Goal: Task Accomplishment & Management: Use online tool/utility

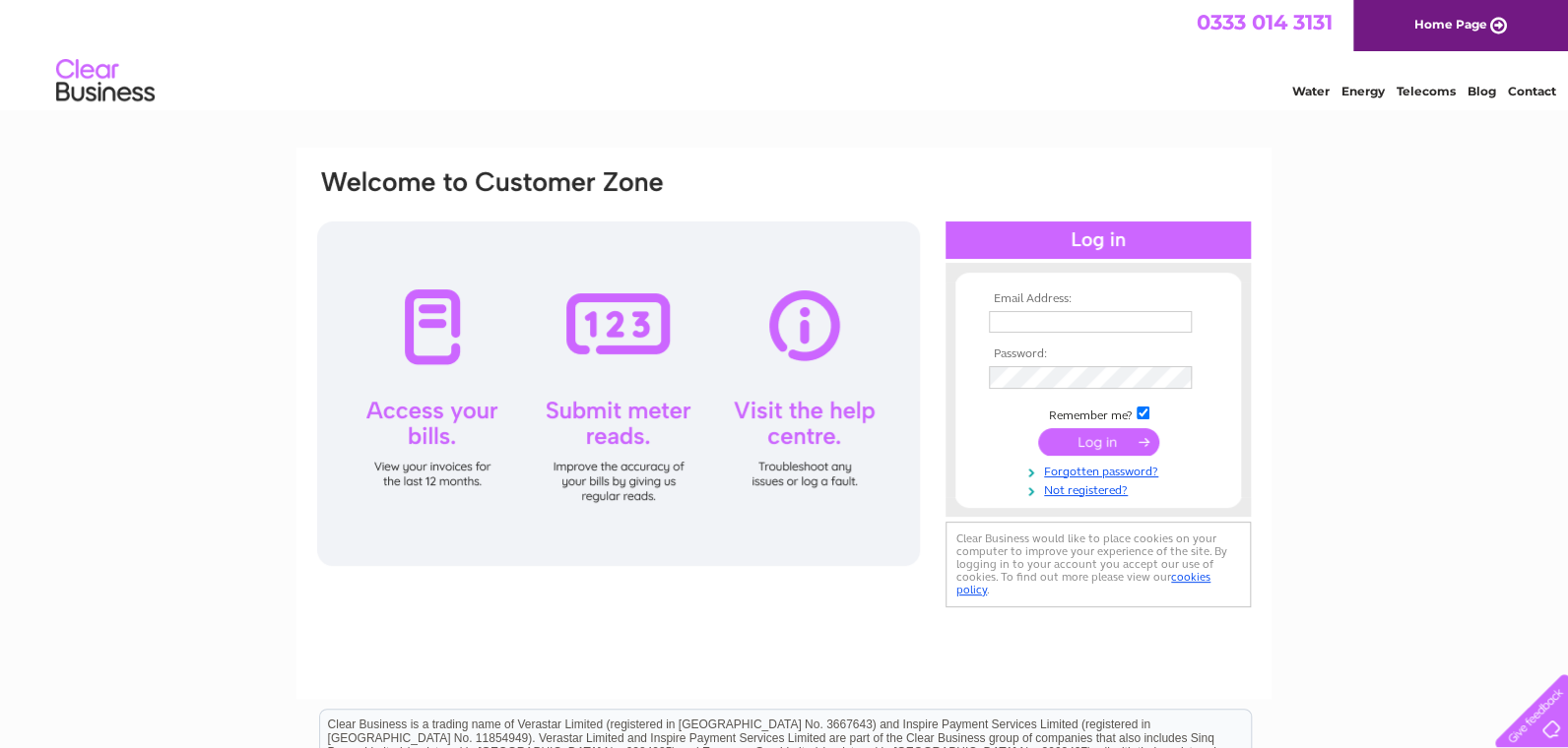
type input "ailidh@mcmillanmotors.co.uk"
click at [1085, 442] on input "submit" at bounding box center [1097, 442] width 121 height 28
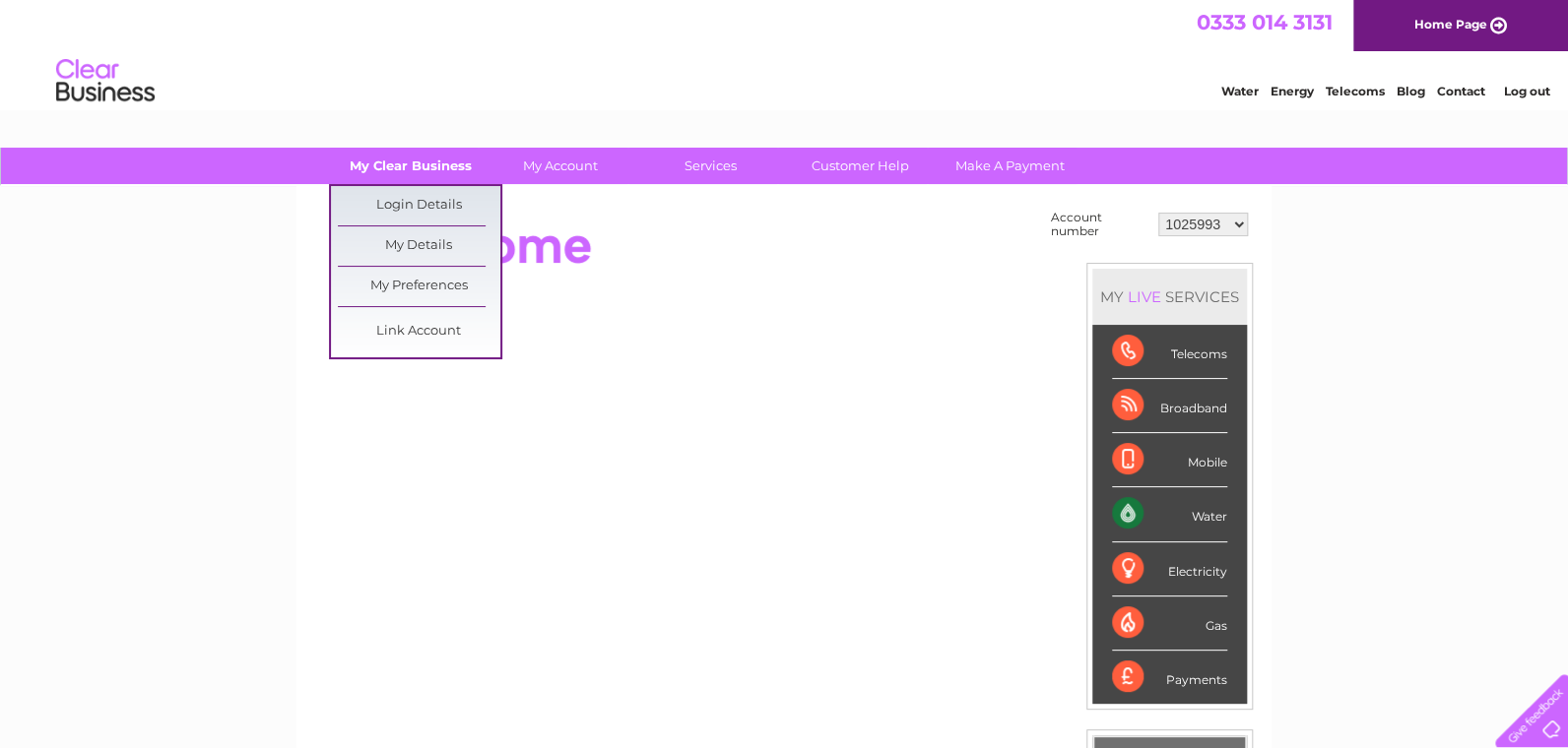
click at [389, 165] on link "My Clear Business" at bounding box center [411, 166] width 163 height 37
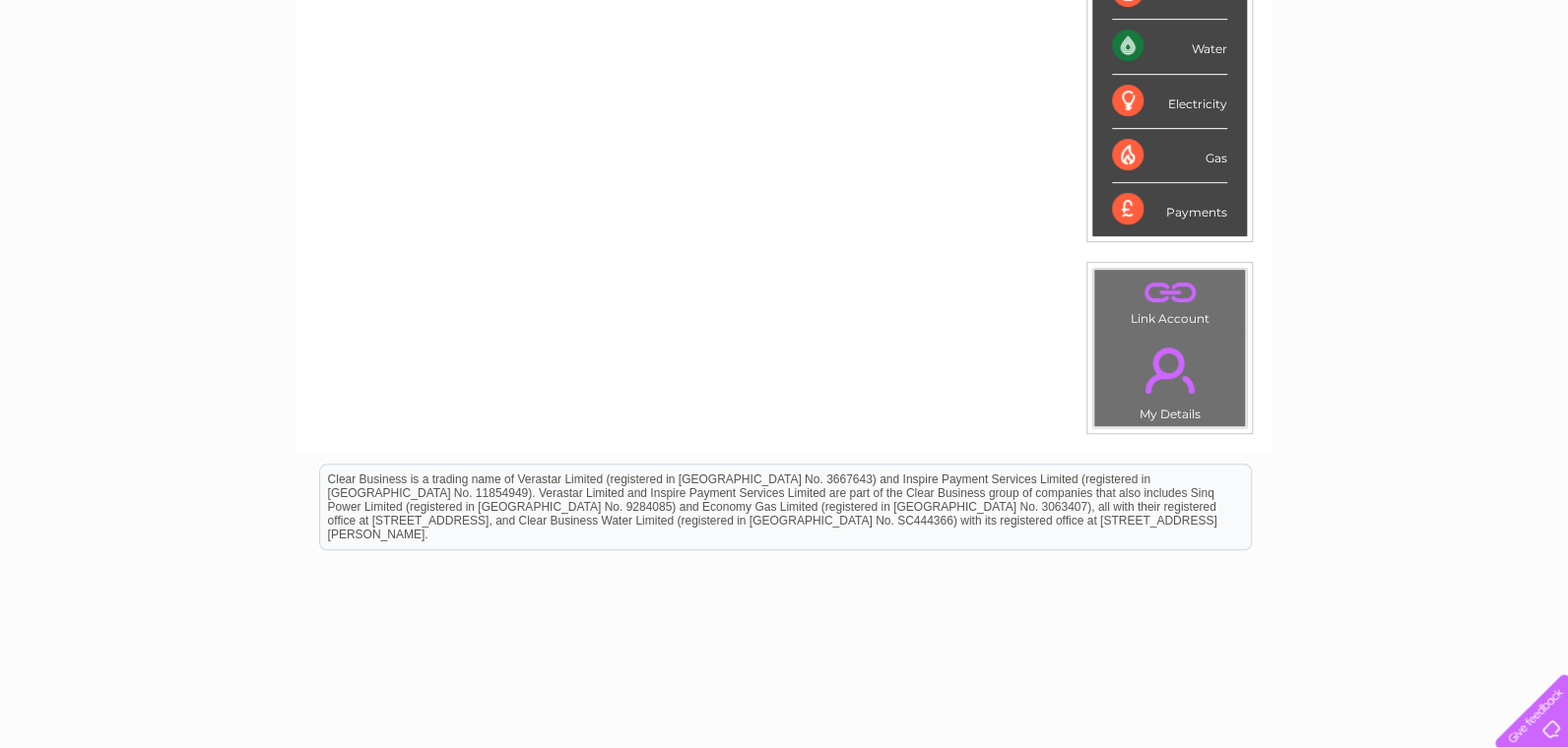
scroll to position [492, 0]
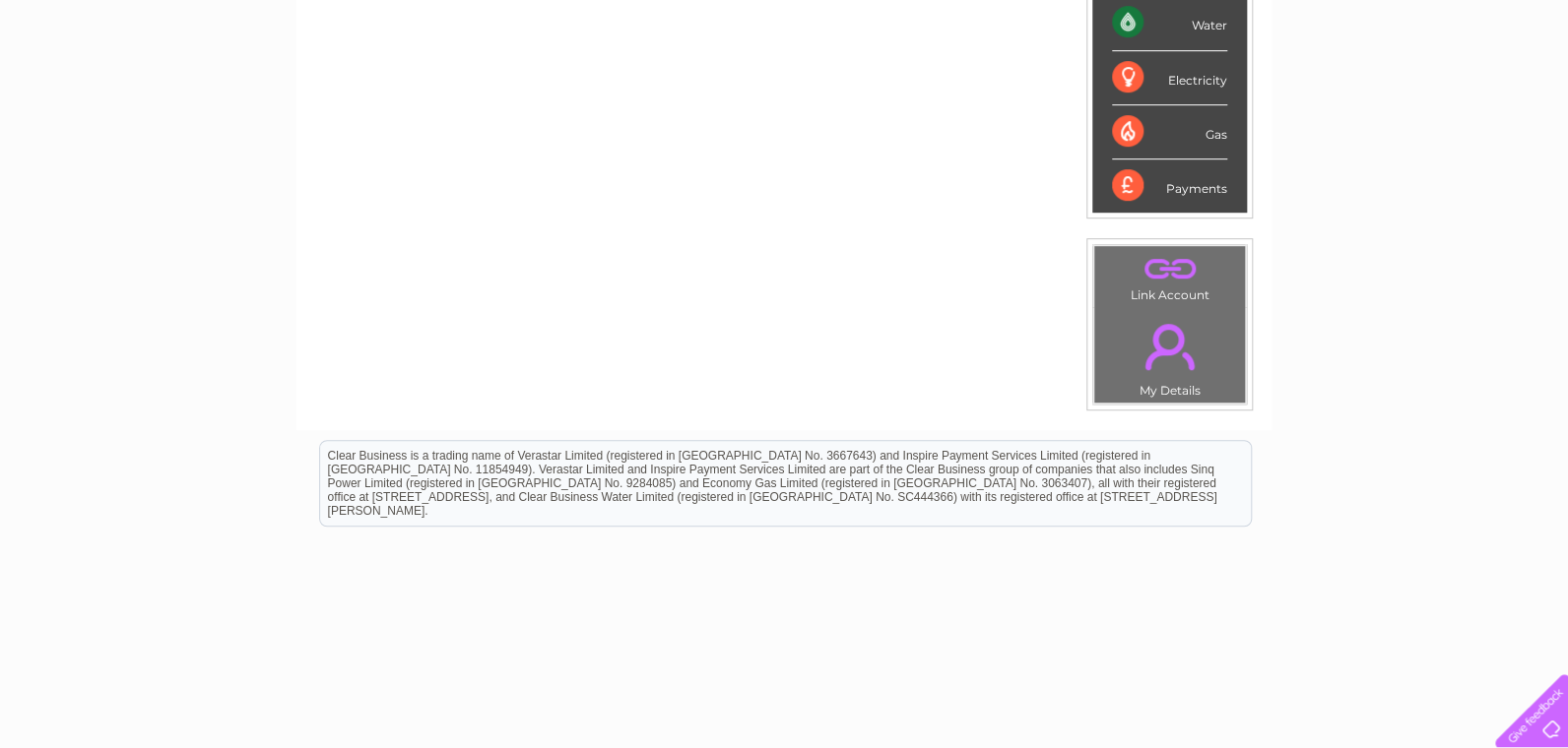
scroll to position [98, 0]
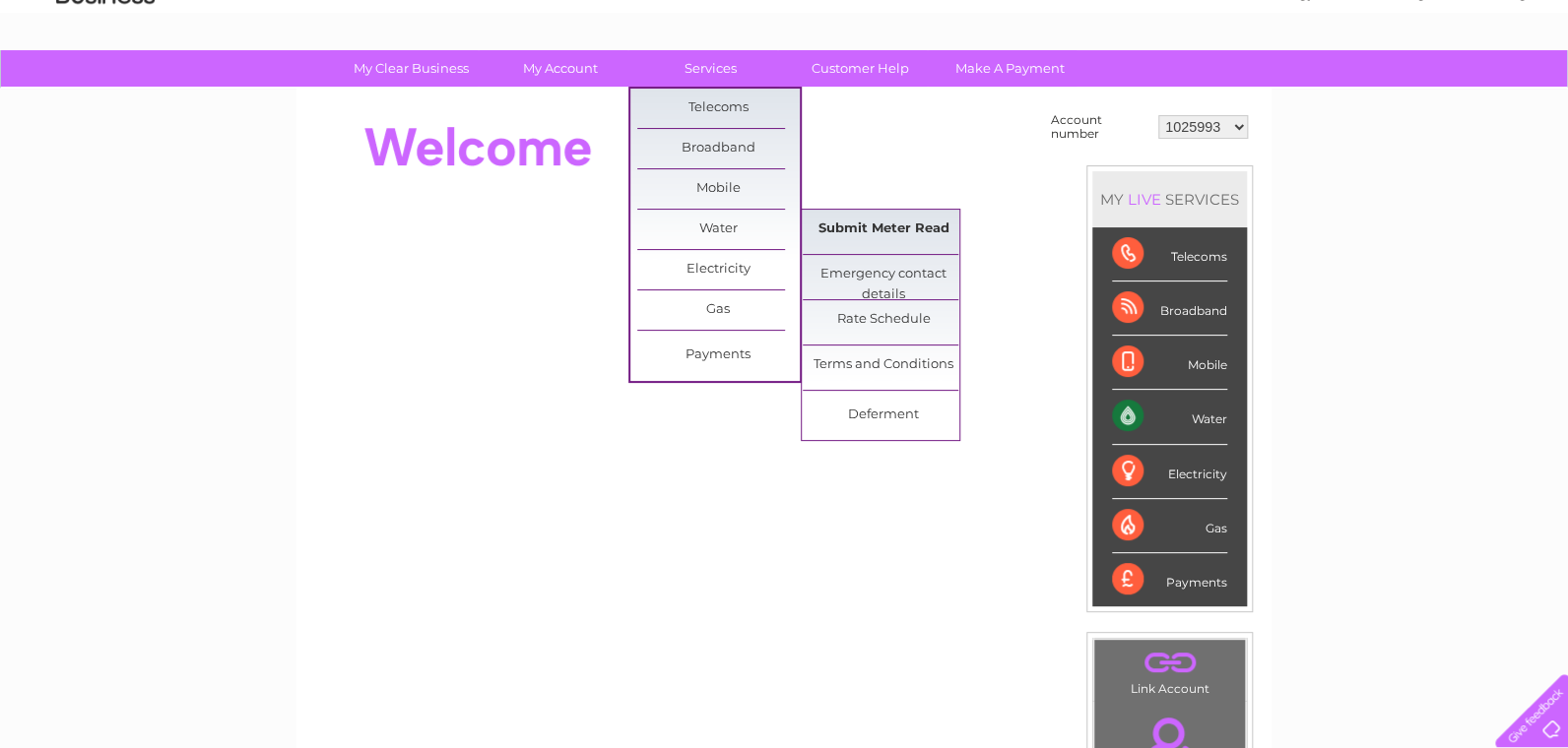
click at [882, 227] on link "Submit Meter Read" at bounding box center [884, 228] width 163 height 39
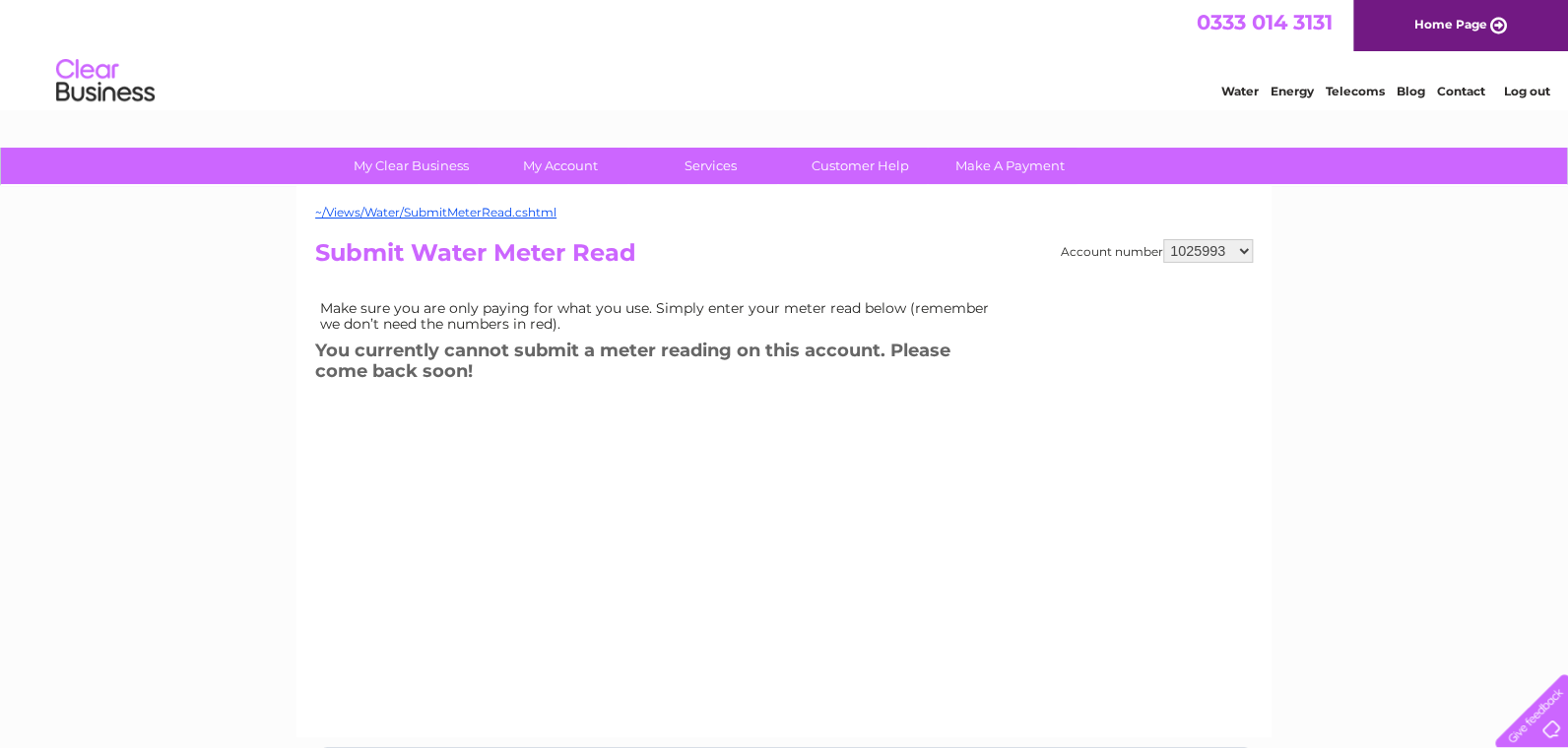
click at [1233, 249] on select "1025993 1121577 30267886 30267888" at bounding box center [1208, 251] width 90 height 24
select select "30267888"
click at [1164, 239] on select "1025993 1121577 30267886 30267888" at bounding box center [1208, 251] width 90 height 24
click at [1230, 249] on select "1025993 1121577 30267886 30267888" at bounding box center [1208, 251] width 90 height 24
select select "30267886"
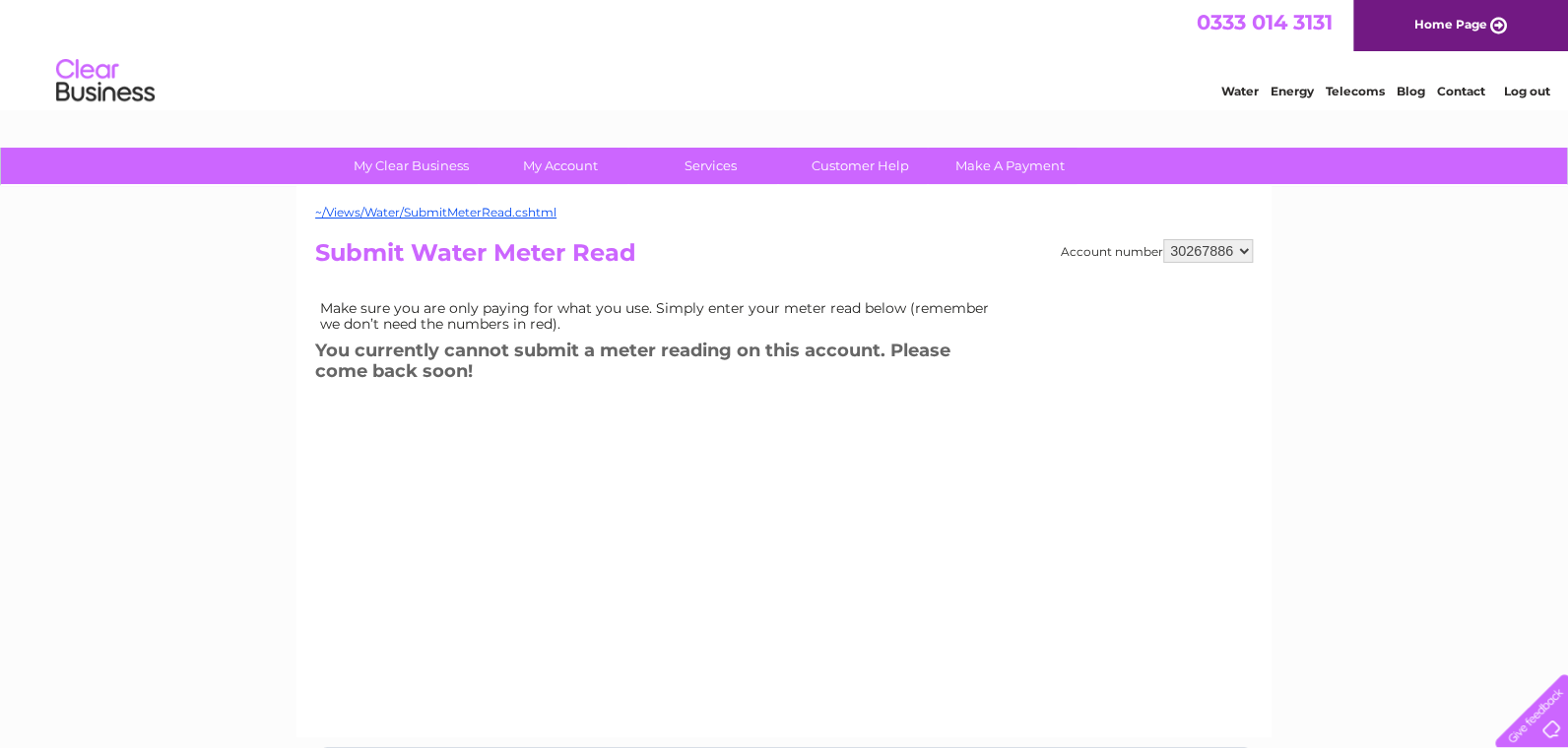
click at [1164, 239] on select "1025993 1121577 30267886 30267888" at bounding box center [1208, 251] width 90 height 24
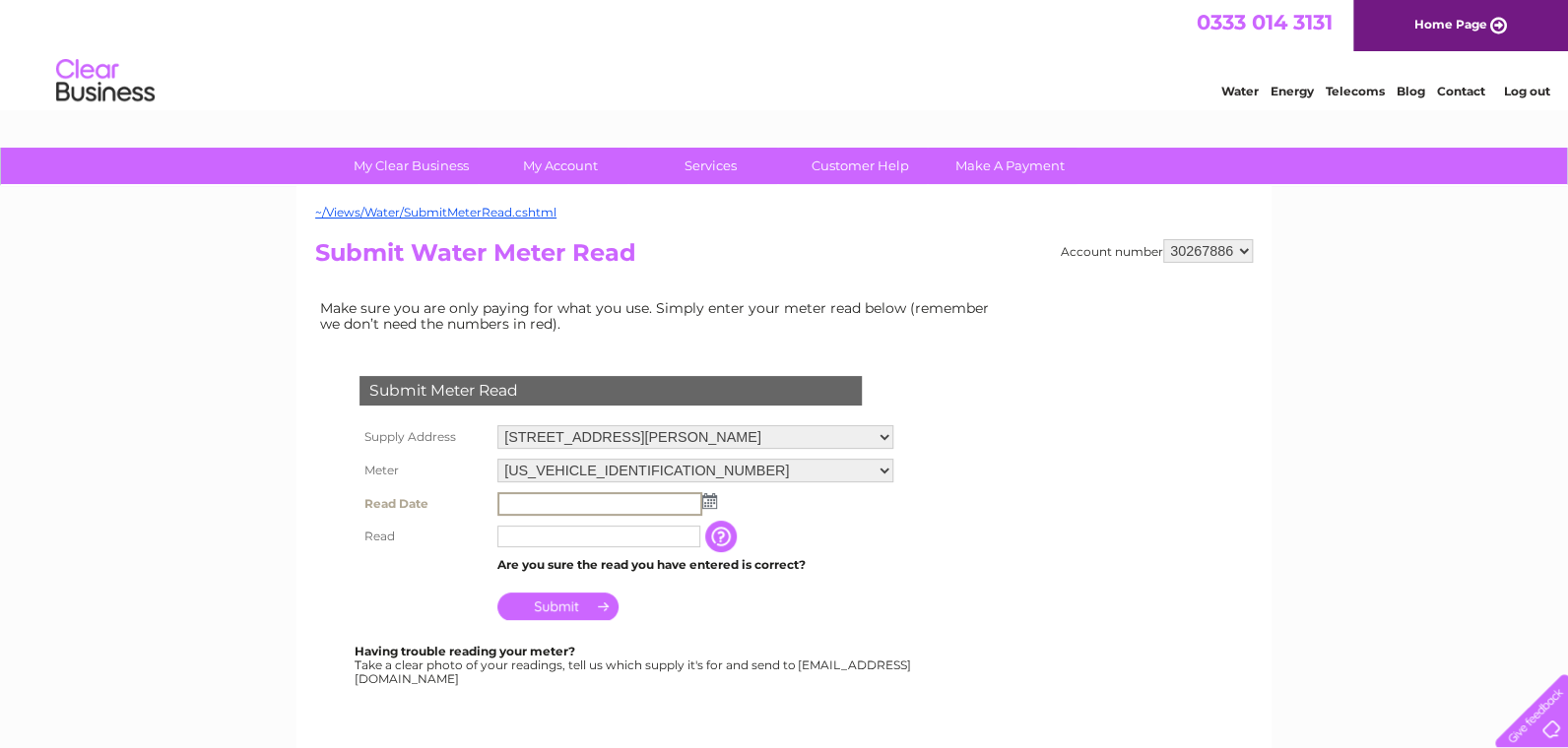
click at [670, 500] on input "text" at bounding box center [599, 505] width 204 height 24
click at [708, 508] on img at bounding box center [707, 501] width 15 height 16
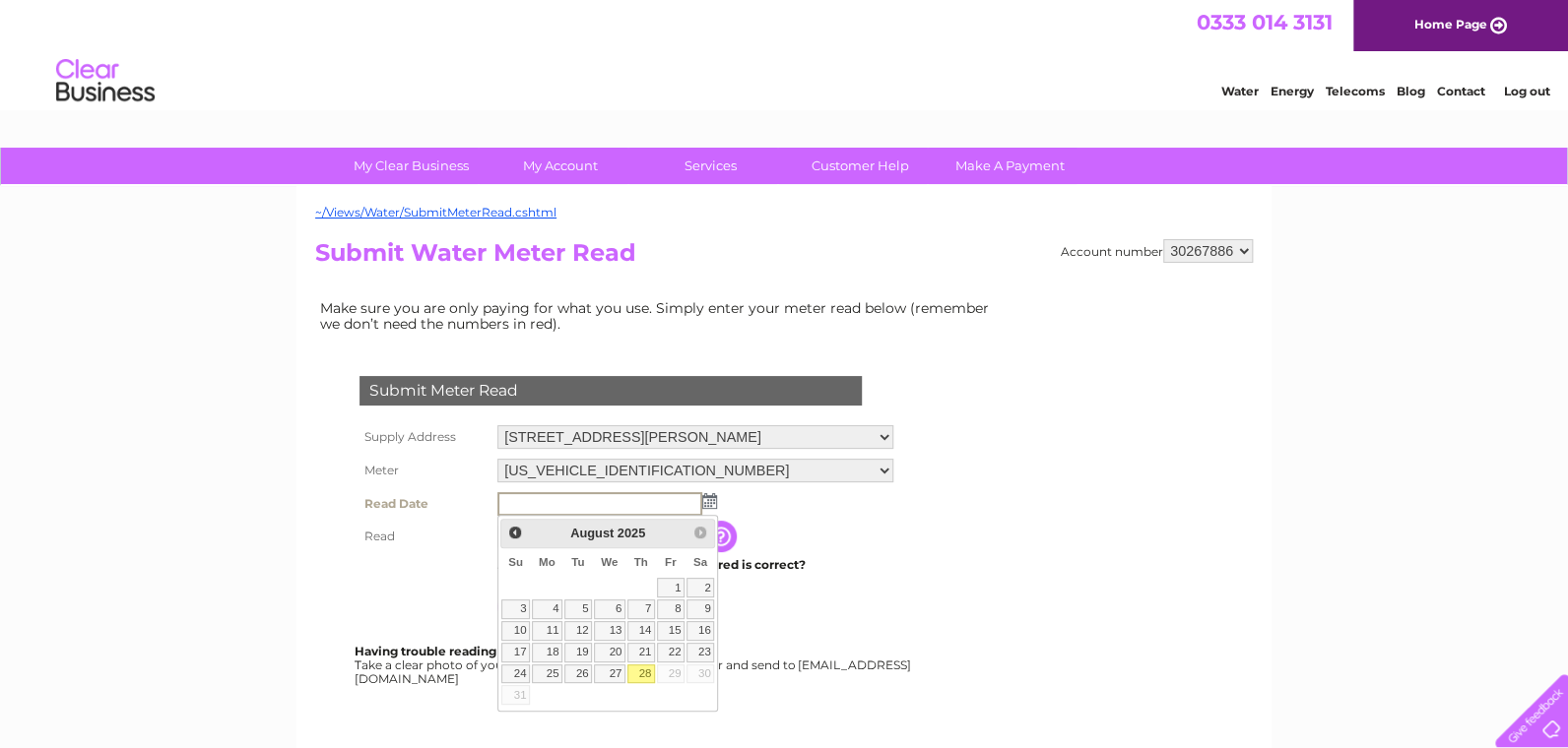
click at [641, 666] on link "28" at bounding box center [641, 674] width 28 height 20
type input "2025/08/28"
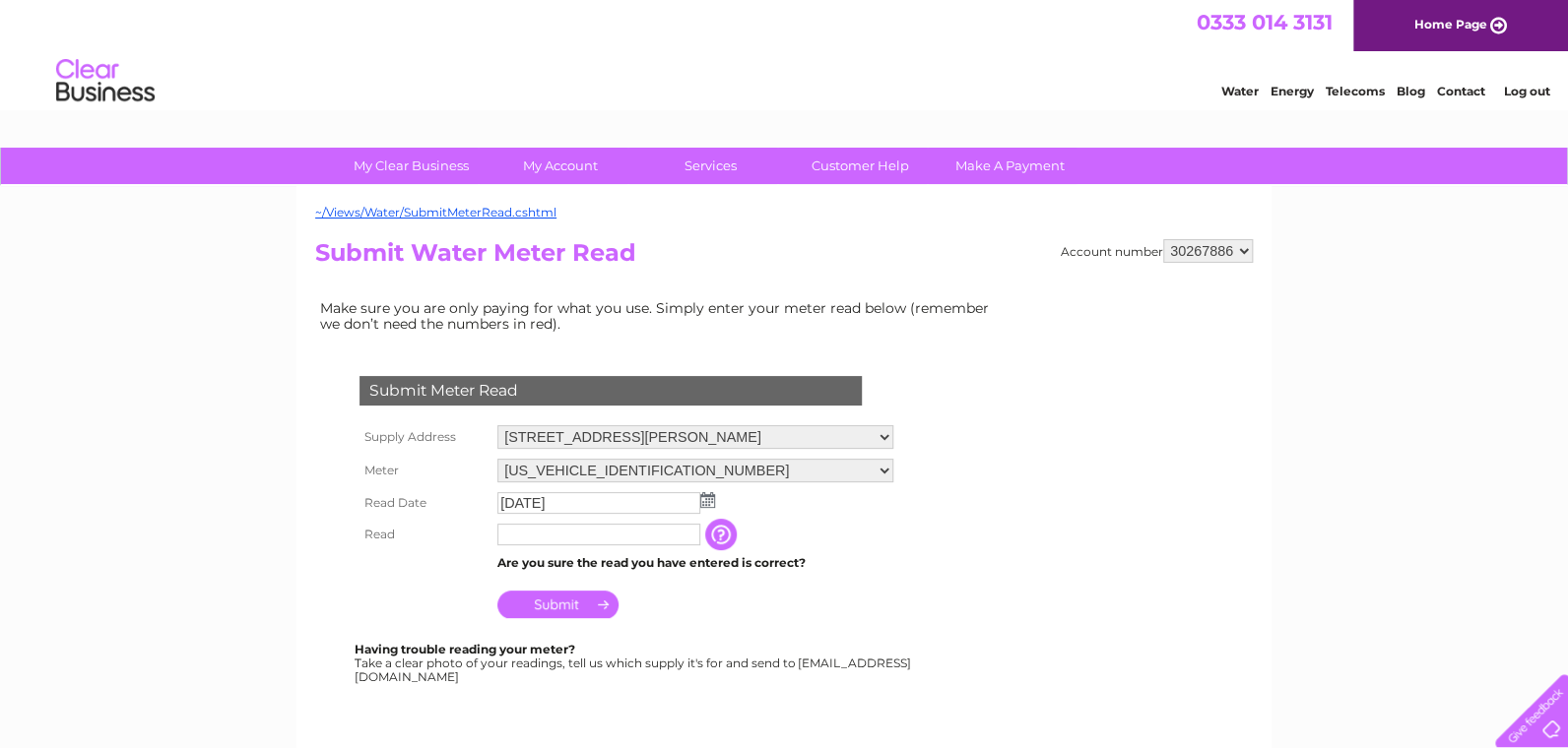
click at [601, 531] on input "text" at bounding box center [598, 535] width 202 height 22
type input "155"
click at [561, 612] on input "Submit" at bounding box center [558, 606] width 121 height 28
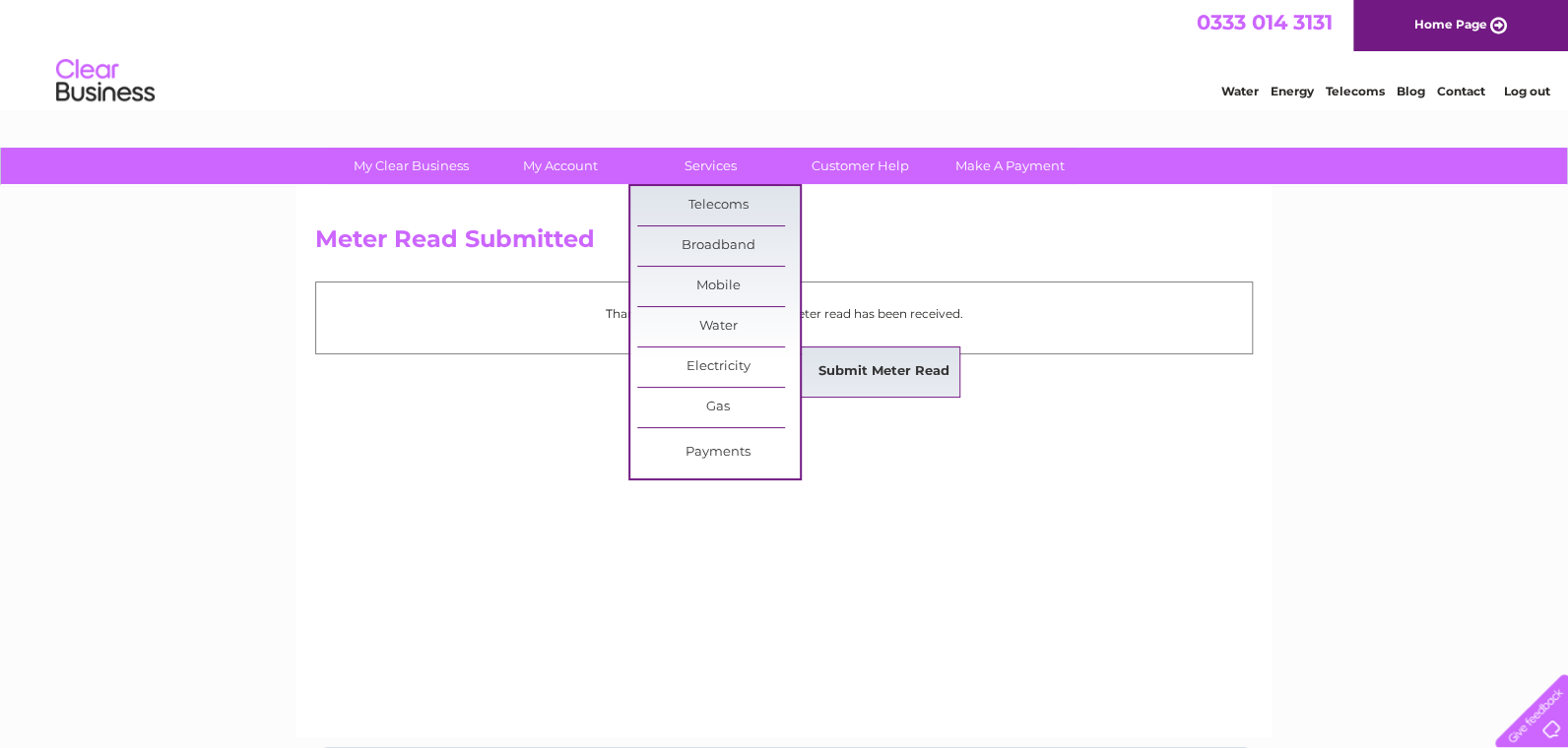
click at [894, 387] on link "Submit Meter Read" at bounding box center [884, 371] width 163 height 39
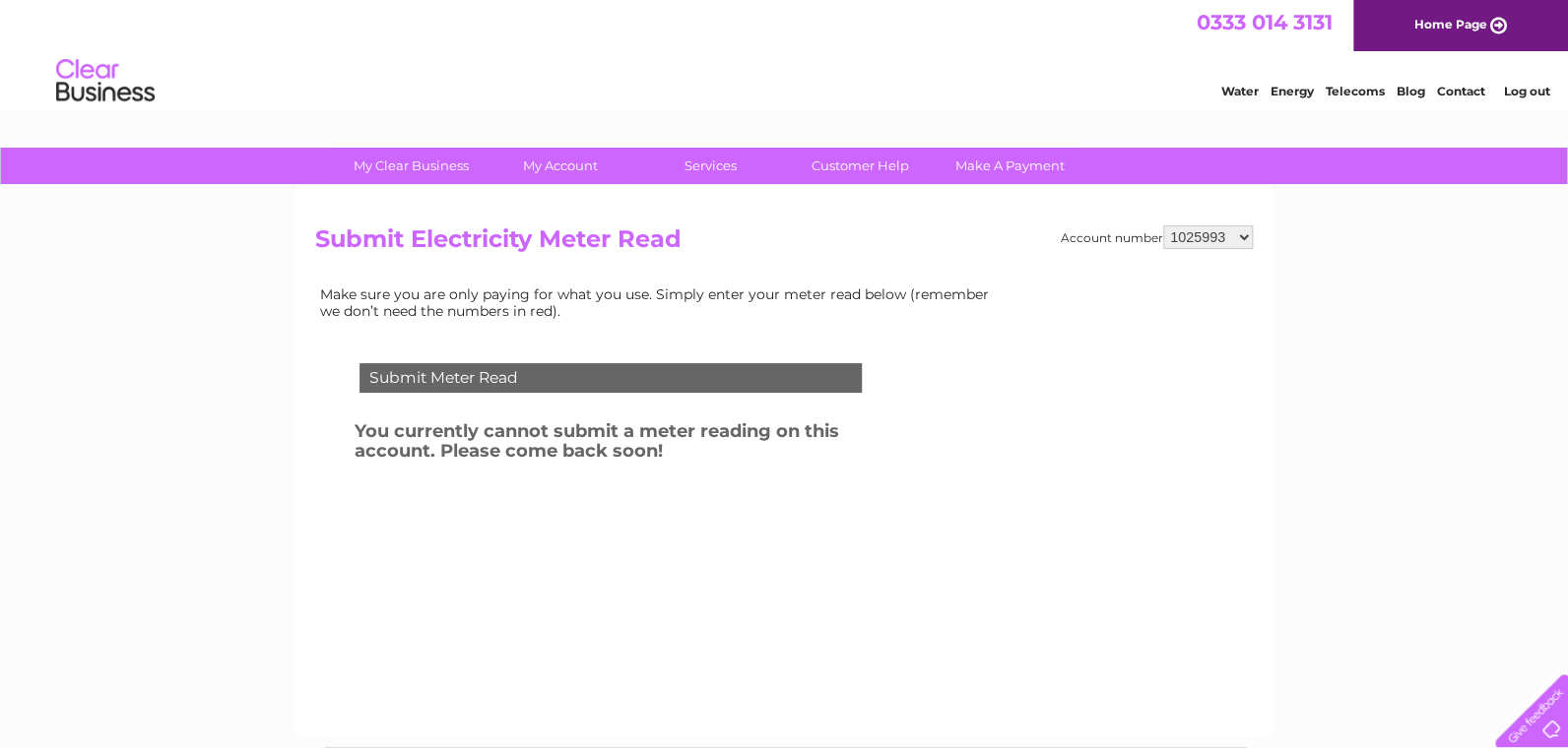
click at [1206, 232] on select "1025993 1121577 30267886 30267888" at bounding box center [1208, 237] width 90 height 24
select select "30267888"
click at [1164, 225] on select "1025993 1121577 30267886 30267888" at bounding box center [1208, 237] width 90 height 24
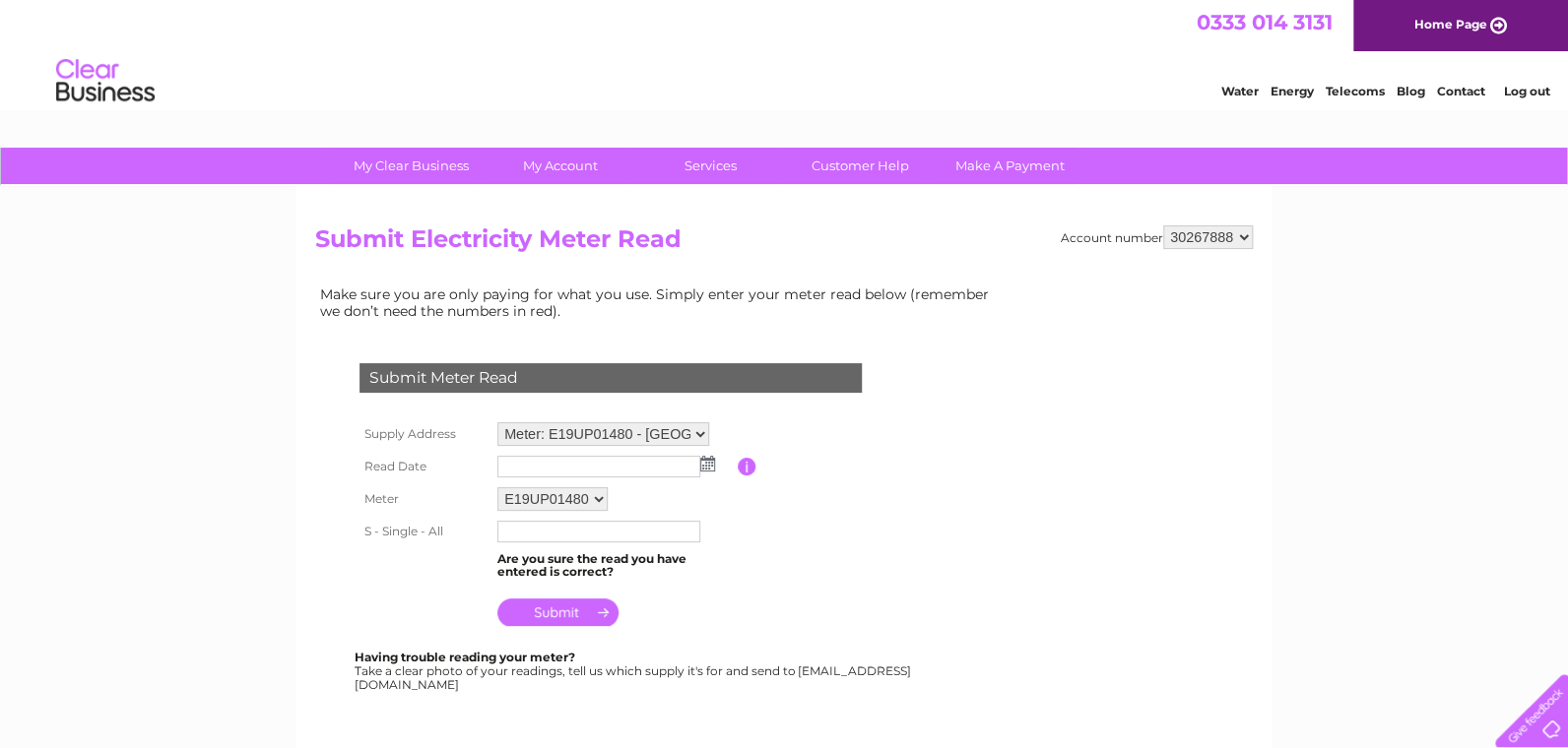
click at [706, 464] on img at bounding box center [707, 464] width 15 height 16
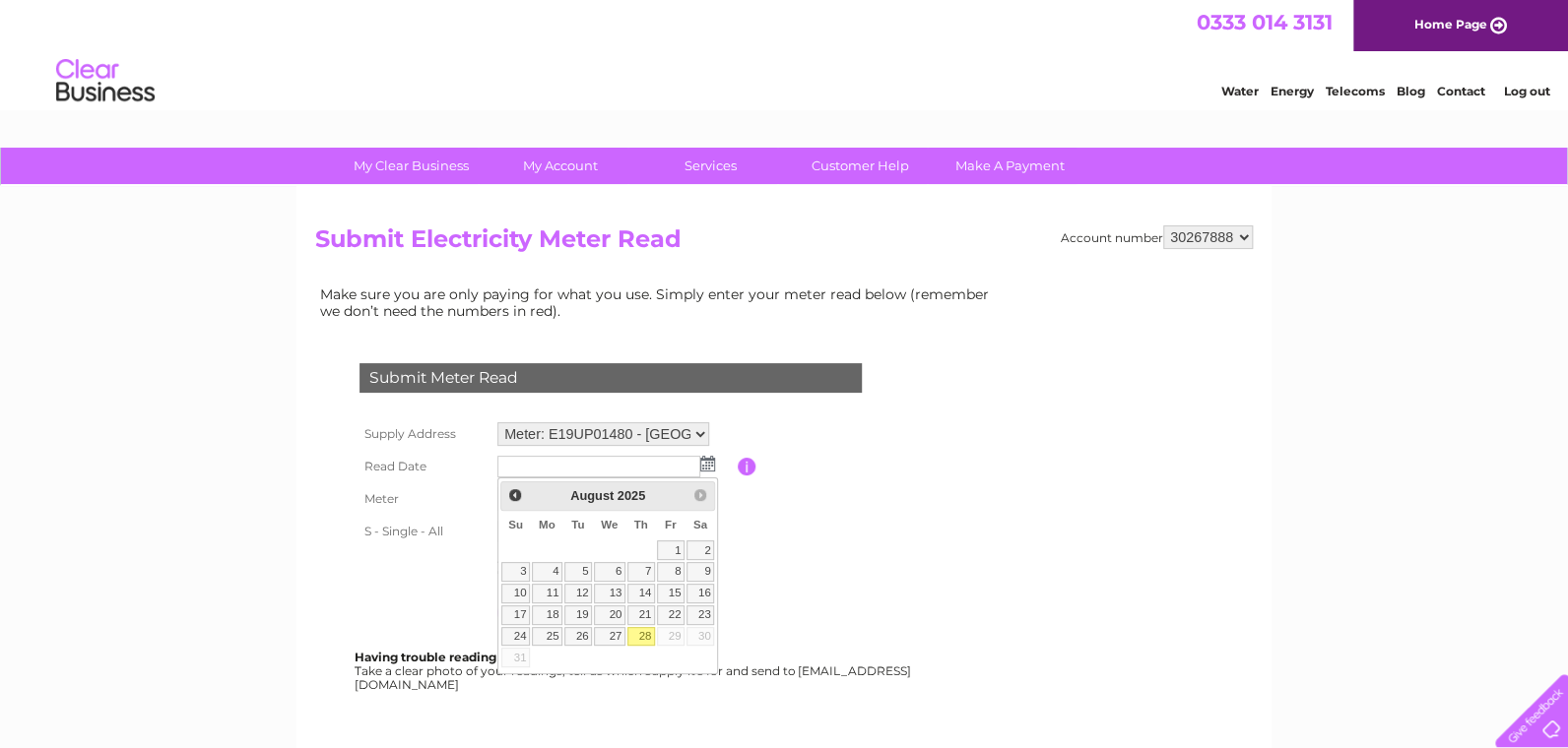
click at [645, 629] on link "28" at bounding box center [641, 637] width 28 height 20
type input "2025/08/28"
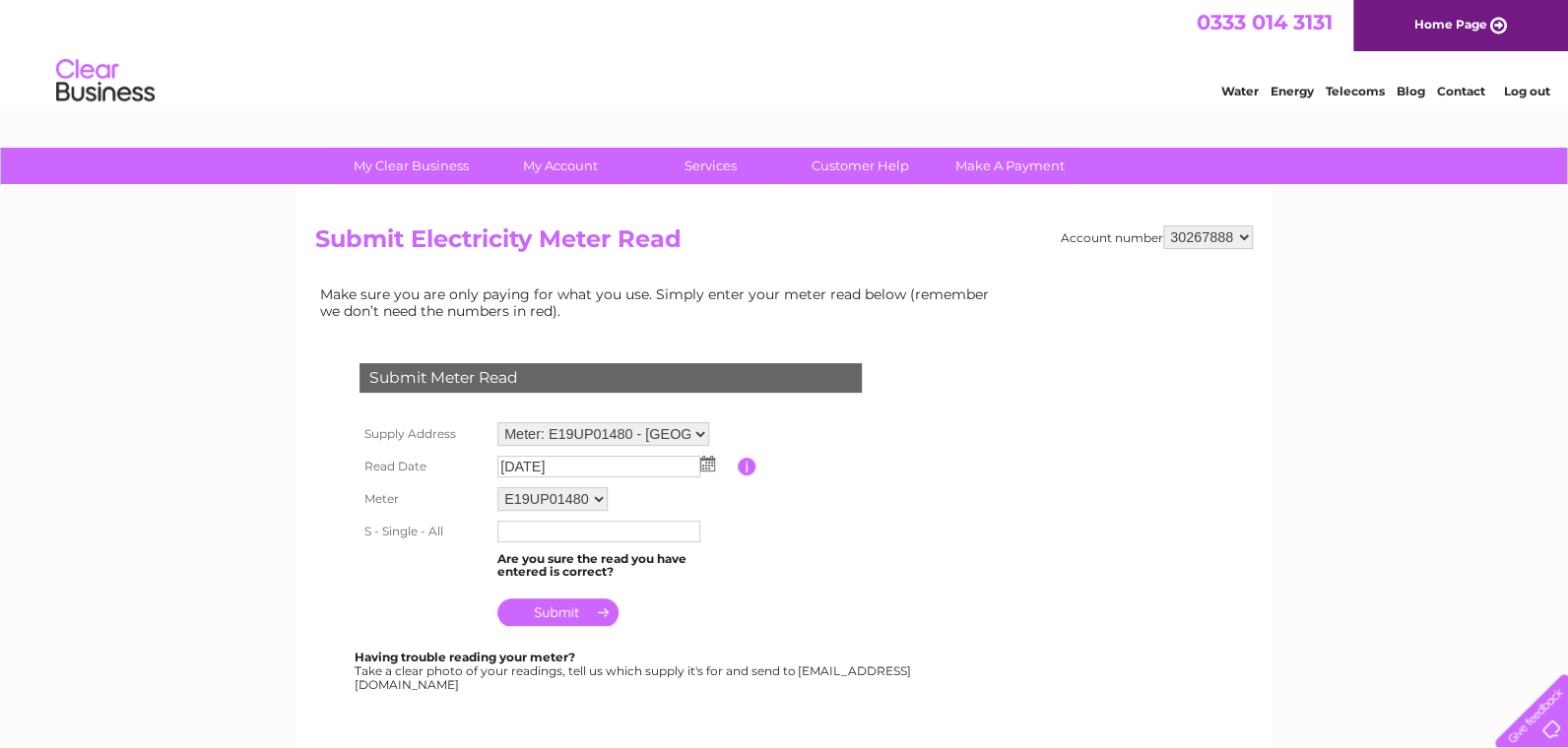
click at [729, 530] on td at bounding box center [615, 532] width 245 height 32
click at [689, 531] on input "text" at bounding box center [599, 533] width 204 height 24
type input "2728"
click at [812, 564] on table "Supply Address Meter: E19UP01480 - West Renfrew House, 26 Brougham Street, Gree…" at bounding box center [633, 526] width 560 height 216
click at [555, 607] on input "submit" at bounding box center [558, 612] width 121 height 28
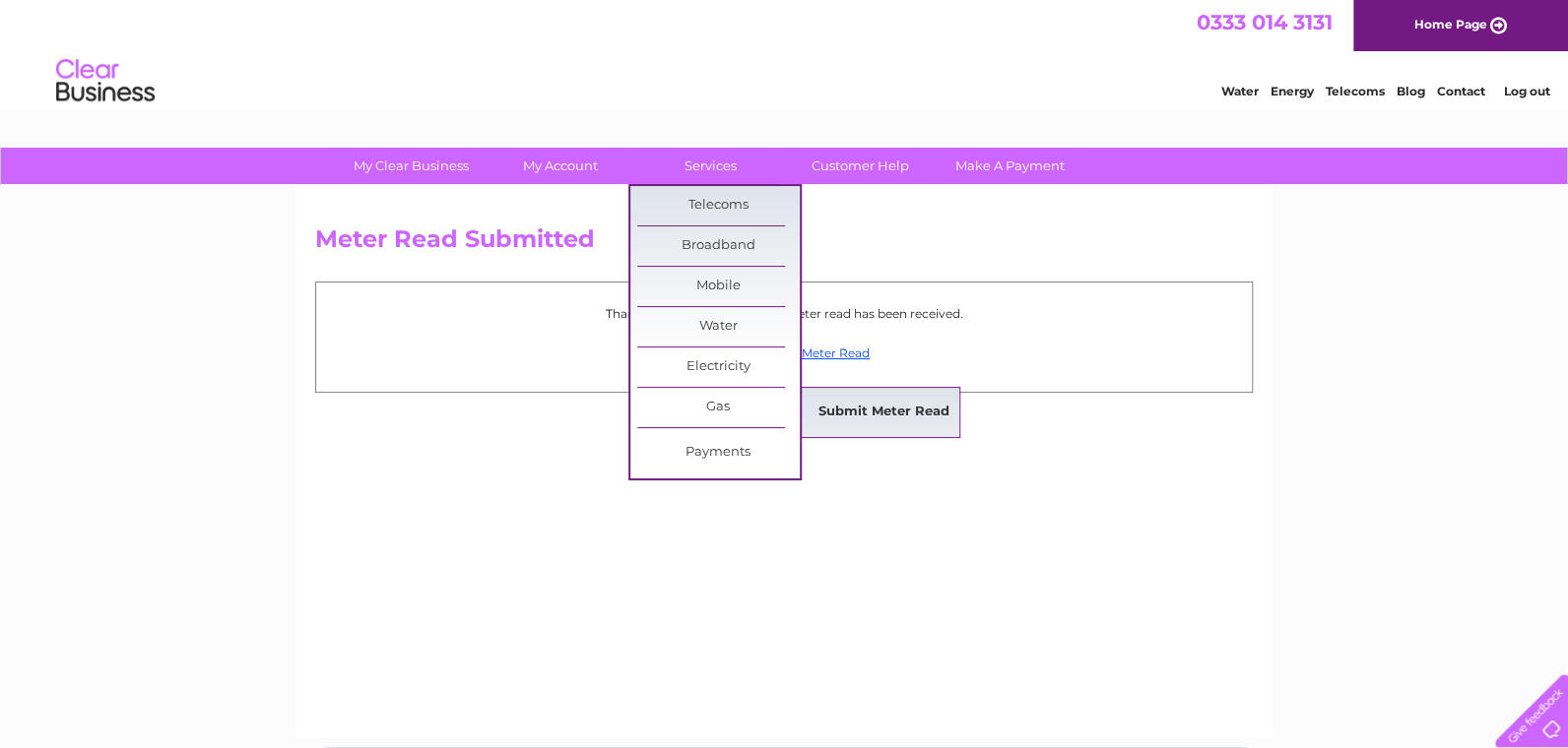
click at [952, 421] on link "Submit Meter Read" at bounding box center [884, 412] width 163 height 39
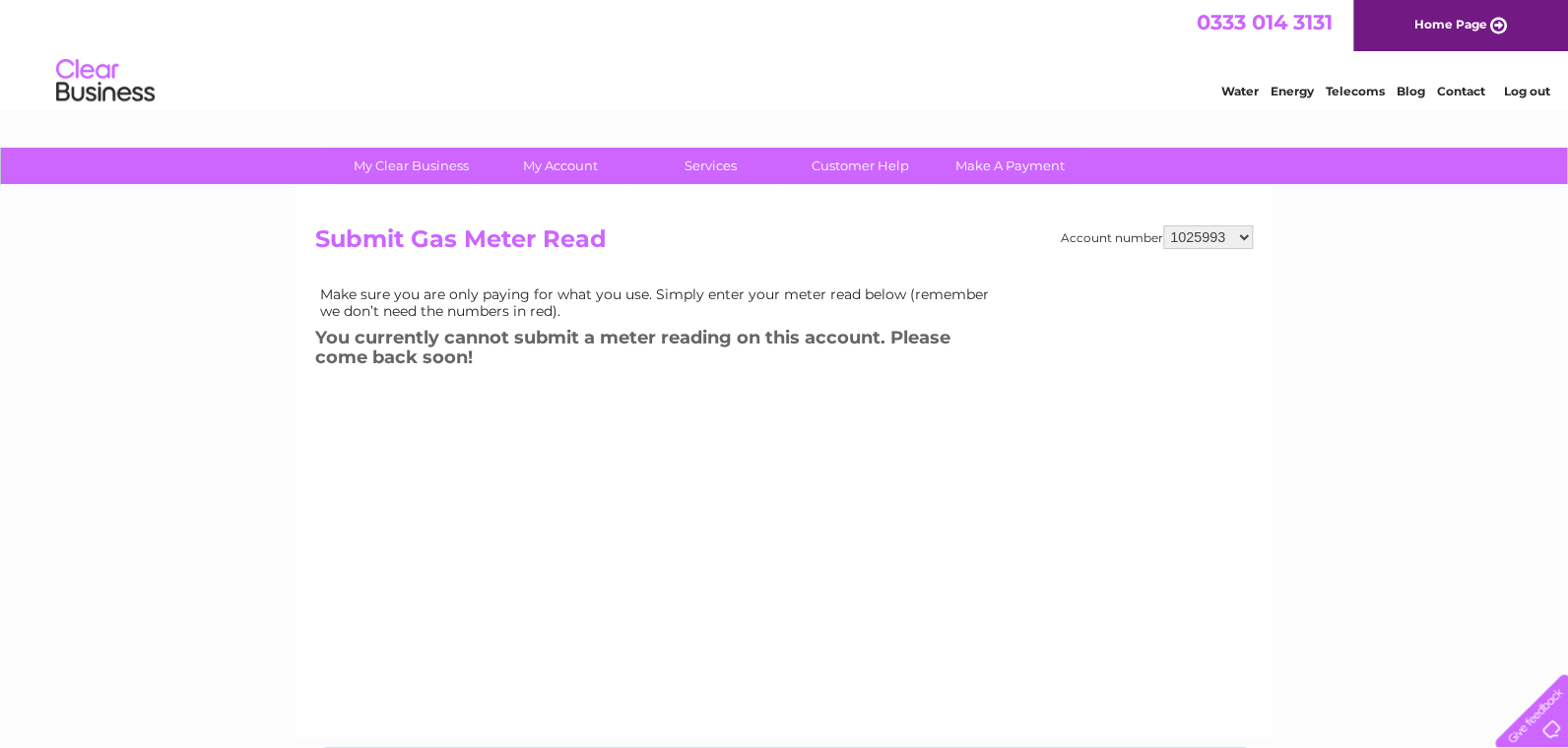
click at [1180, 236] on select "1025993 1121577 30267886 30267888" at bounding box center [1208, 237] width 90 height 24
select select "30267888"
click at [1164, 225] on select "1025993 1121577 30267886 30267888" at bounding box center [1208, 237] width 90 height 24
click at [1192, 227] on select "1025993 1121577 30267886 30267888" at bounding box center [1208, 237] width 90 height 24
select select "30267886"
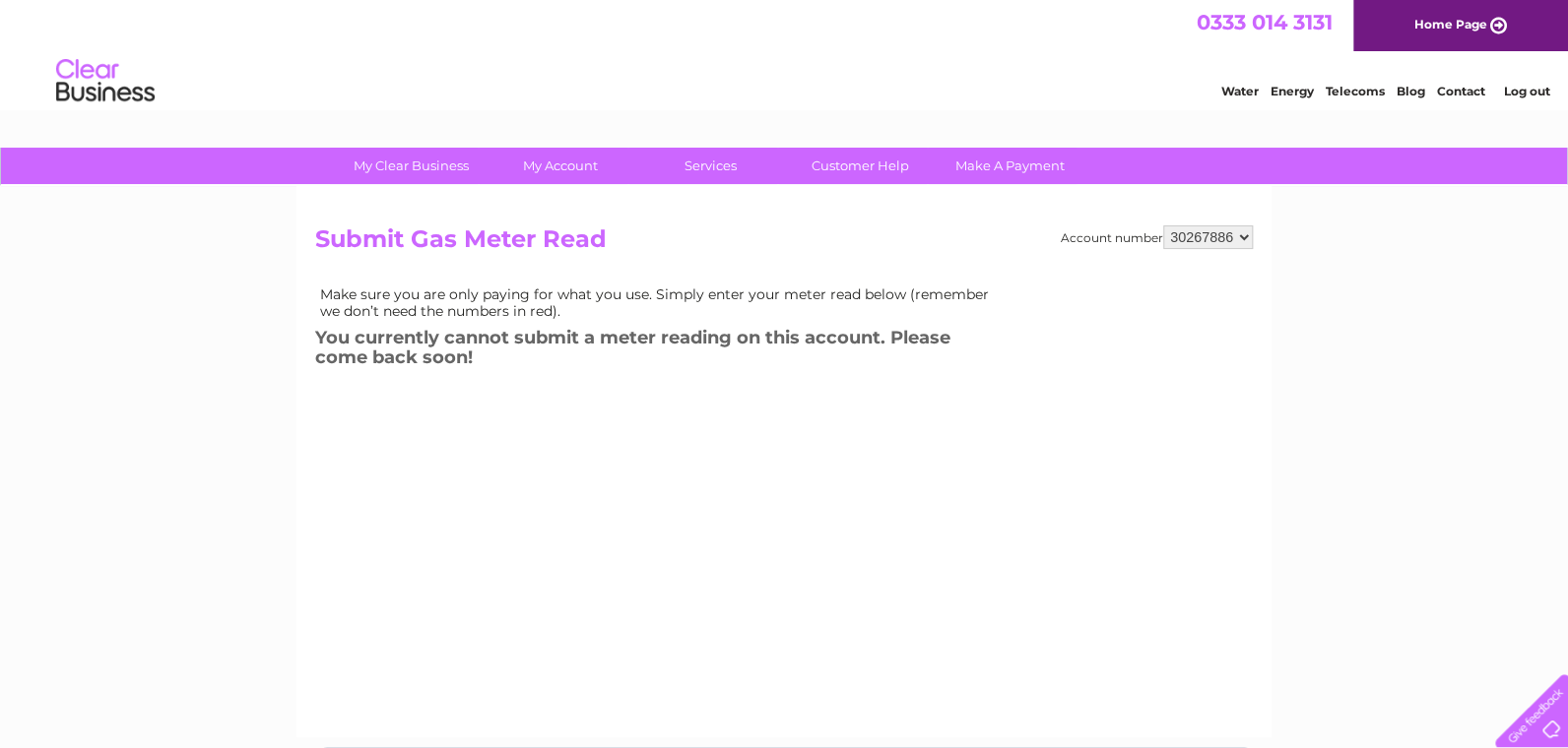
click at [1164, 225] on select "1025993 1121577 30267886 30267888" at bounding box center [1208, 237] width 90 height 24
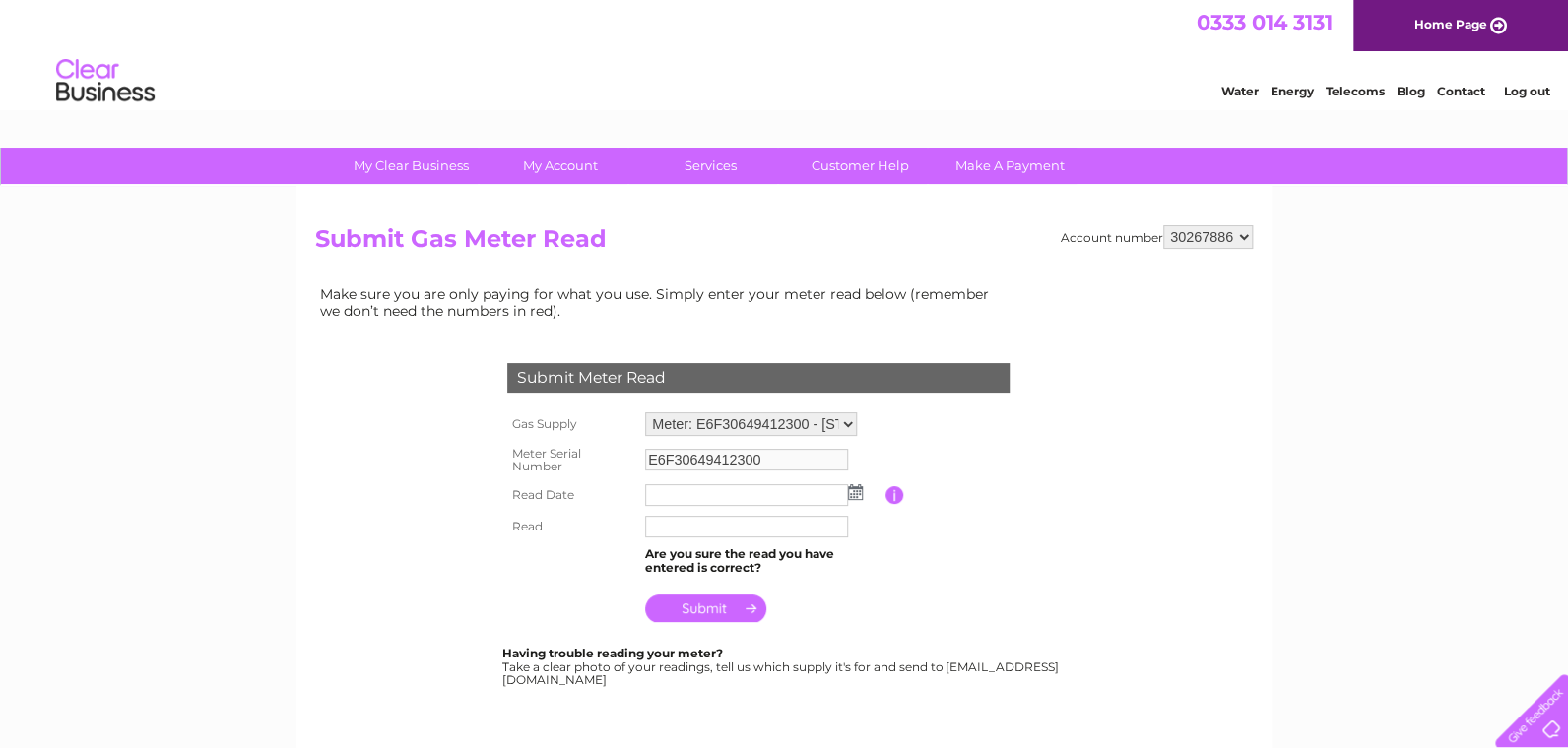
click at [848, 494] on img at bounding box center [855, 493] width 15 height 16
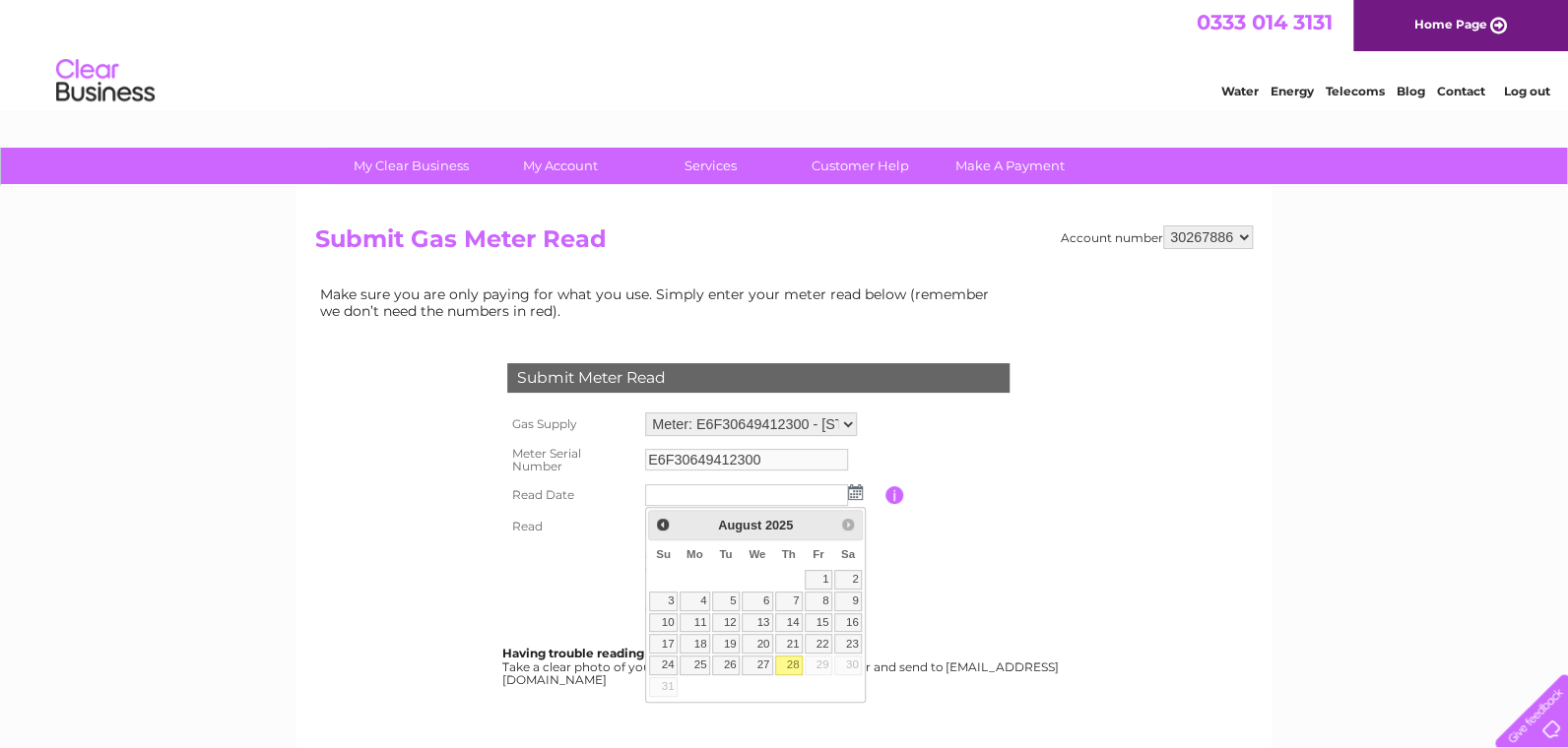
click at [787, 661] on link "28" at bounding box center [789, 665] width 28 height 20
type input "2025/08/28"
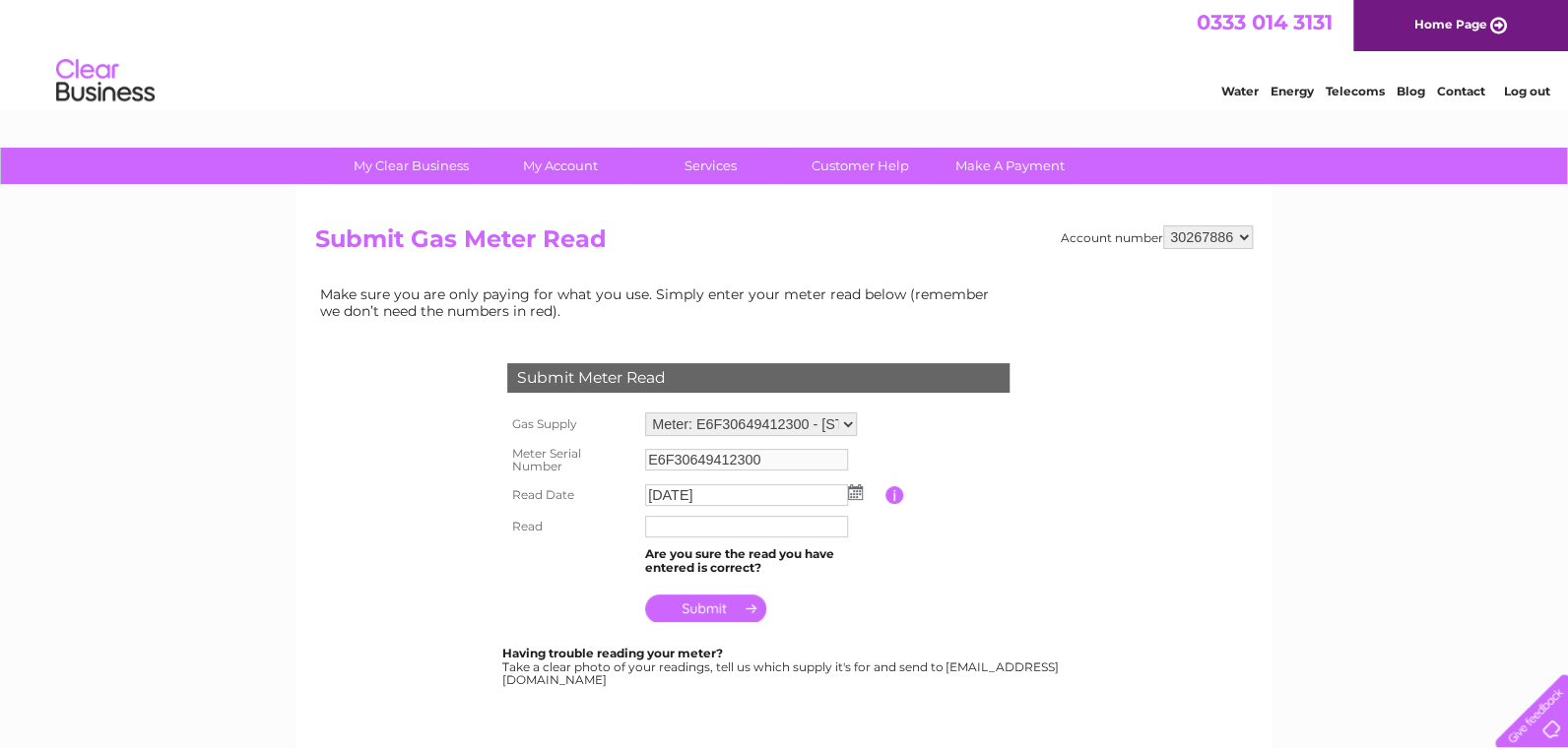
click at [910, 577] on table "Gas Supply Meter: E6F30649412300 - 7 Morris Street, Largs, Ayrshire, KA30 9HR M…" at bounding box center [781, 518] width 560 height 219
click at [775, 531] on input "text" at bounding box center [746, 527] width 202 height 22
type input "678"
click at [915, 586] on table "Gas Supply Meter: E6F30649412300 - 7 Morris Street, Largs, Ayrshire, KA30 9HR M…" at bounding box center [781, 519] width 560 height 221
click at [722, 602] on input "submit" at bounding box center [705, 608] width 121 height 28
